Goal: Task Accomplishment & Management: Manage account settings

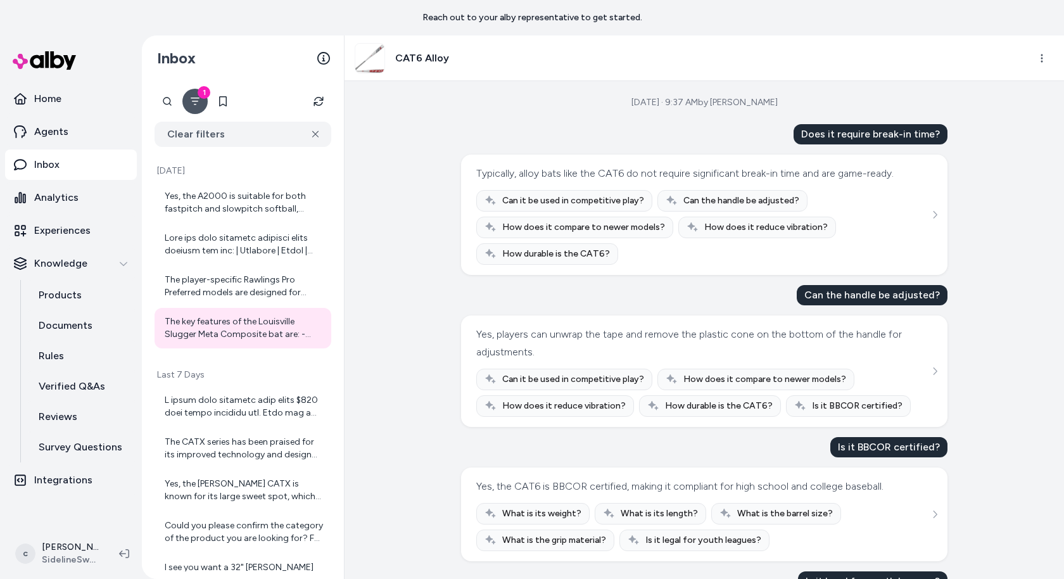
scroll to position [73, 0]
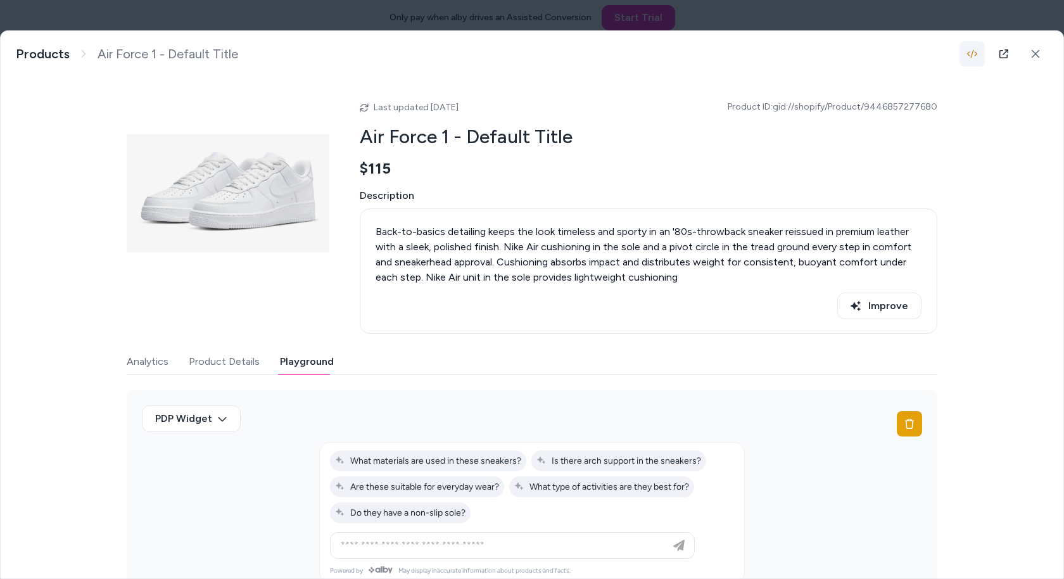
click at [972, 51] on icon "button" at bounding box center [972, 54] width 10 height 8
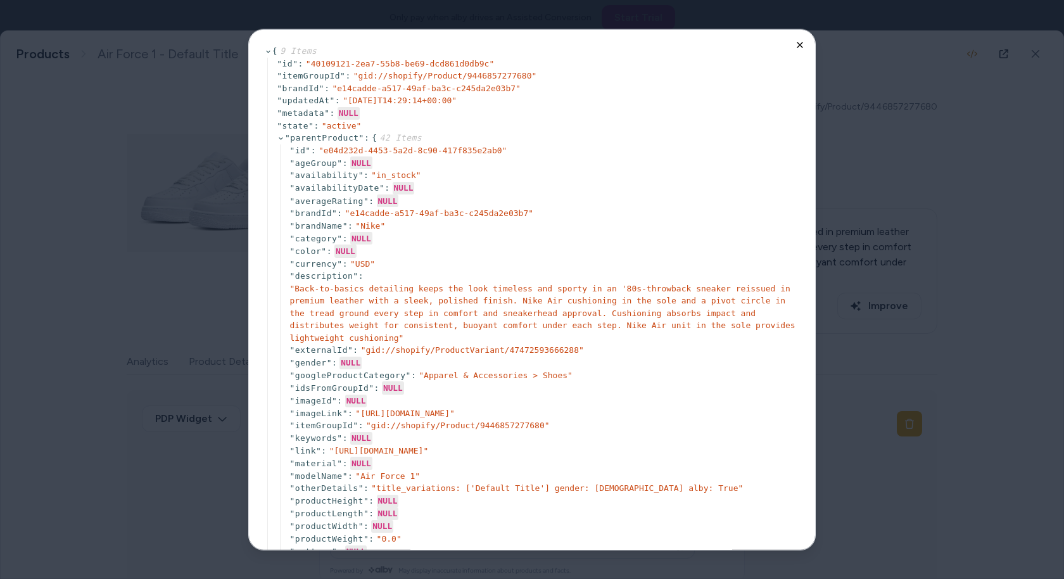
click at [797, 45] on icon "button" at bounding box center [800, 45] width 10 height 10
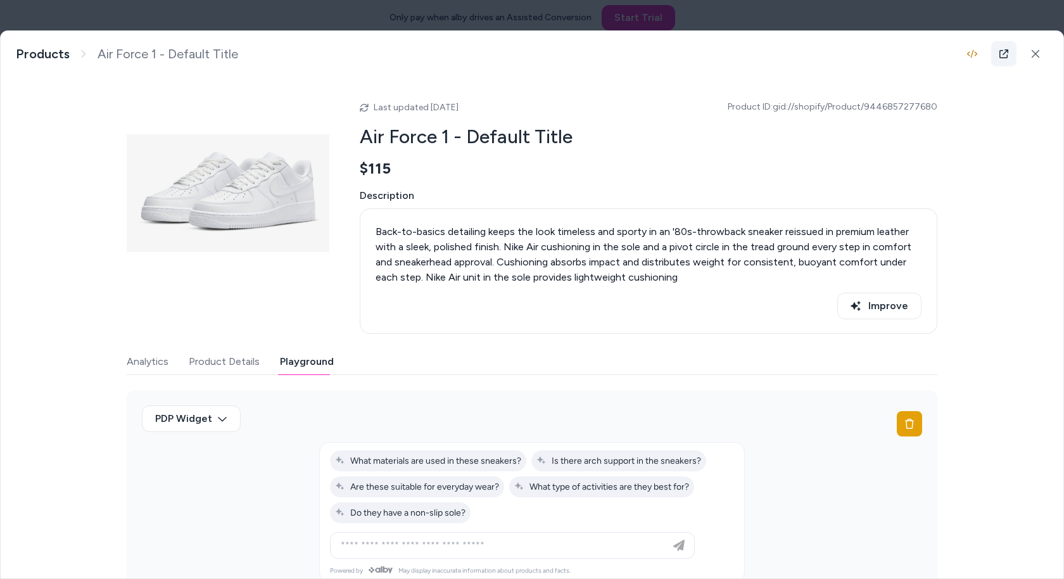
click at [1003, 54] on icon at bounding box center [1004, 54] width 10 height 10
click at [1030, 60] on button at bounding box center [1035, 53] width 25 height 25
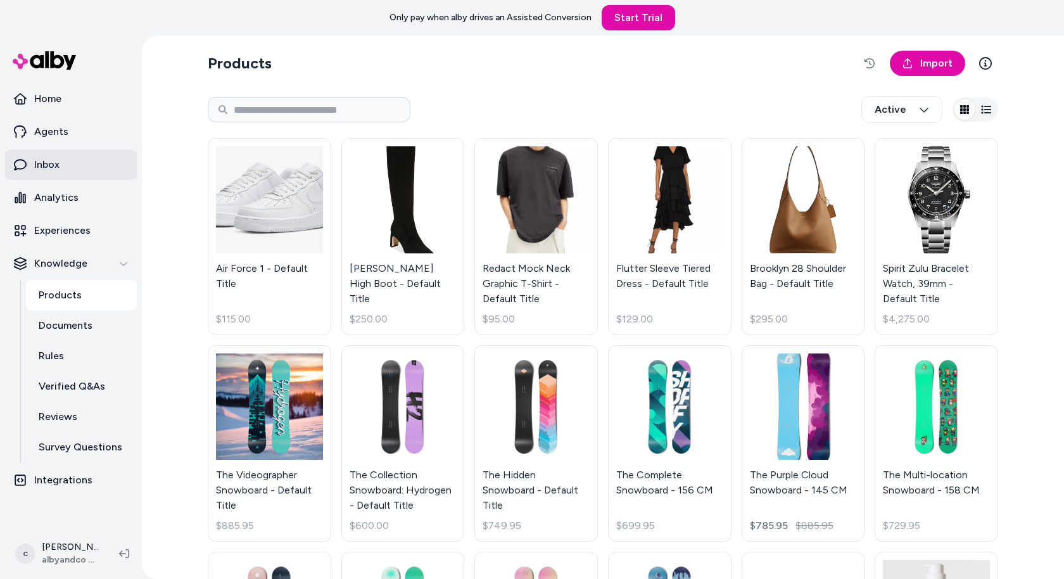
click at [42, 172] on link "Inbox" at bounding box center [71, 164] width 132 height 30
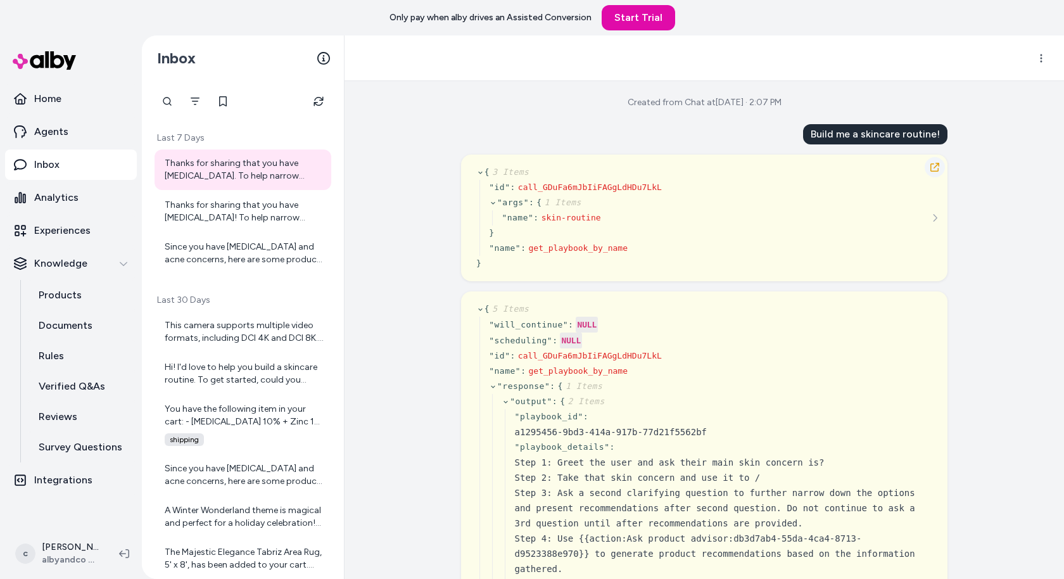
click at [943, 165] on button "button" at bounding box center [935, 167] width 20 height 20
click at [931, 166] on icon "button" at bounding box center [934, 167] width 9 height 9
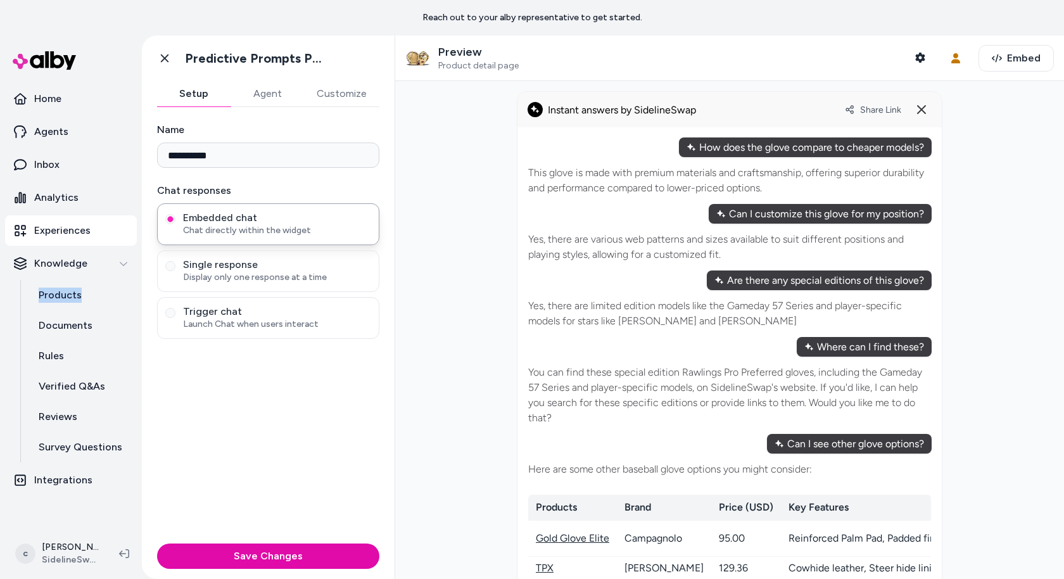
scroll to position [1170, 0]
